Goal: Find specific page/section: Find specific page/section

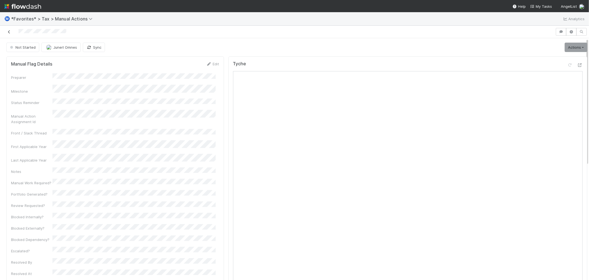
click at [9, 30] on link at bounding box center [9, 32] width 6 height 6
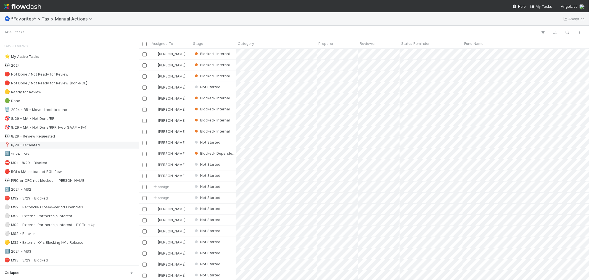
scroll to position [215, 0]
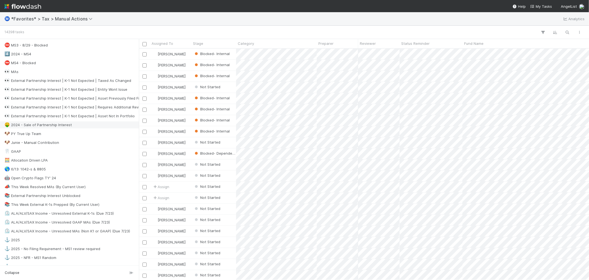
click at [88, 128] on div "🤑 2024 - Sale of Partnership Interest" at bounding box center [70, 124] width 133 height 7
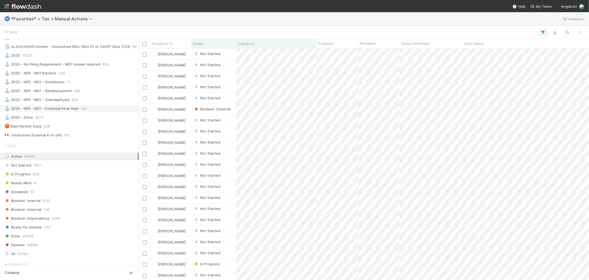
scroll to position [560, 0]
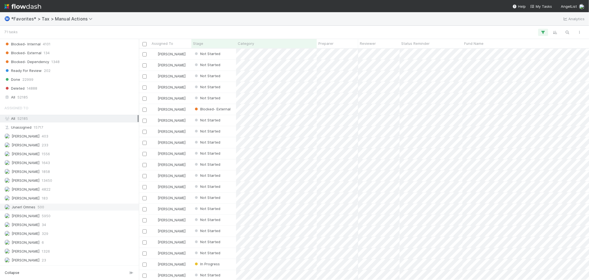
click at [64, 204] on div "Junerl Omnes 500" at bounding box center [70, 206] width 133 height 7
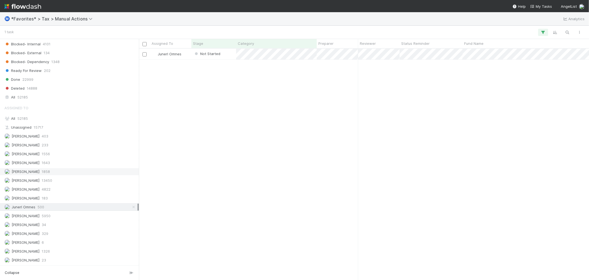
scroll to position [226, 446]
